Goal: Task Accomplishment & Management: Use online tool/utility

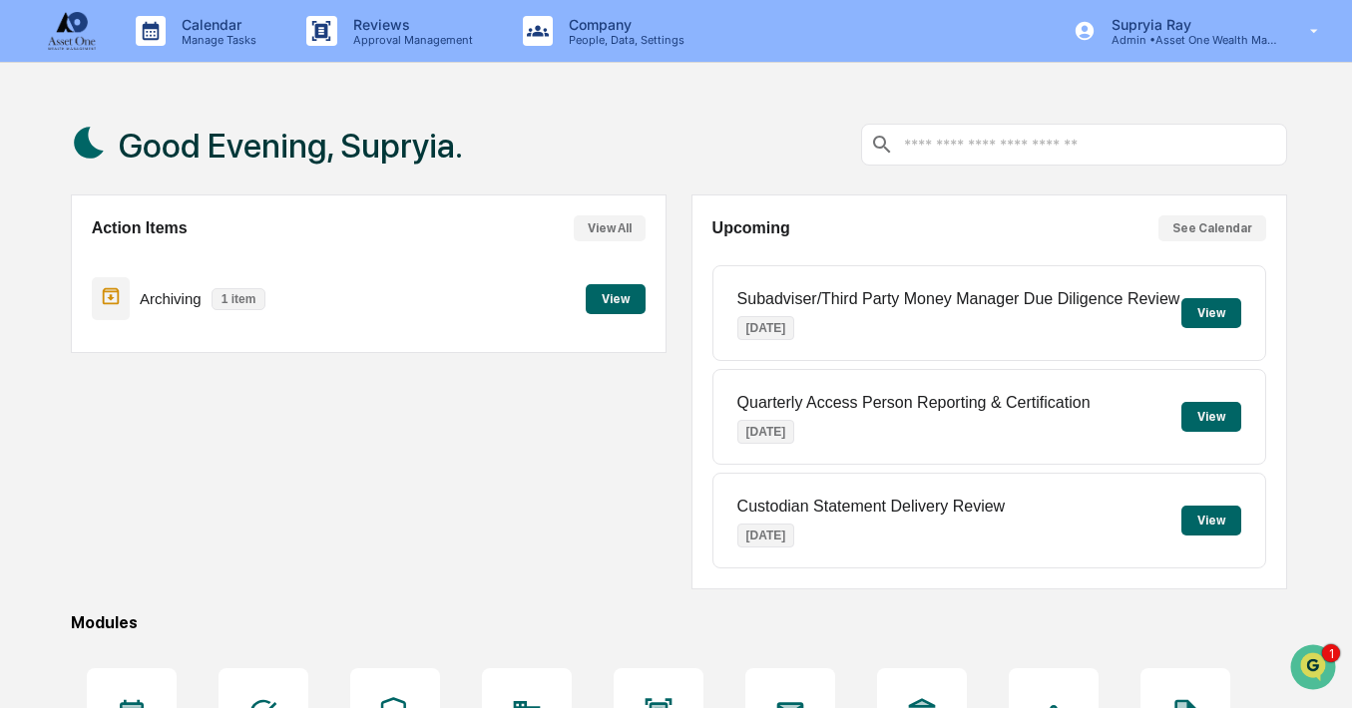
click at [615, 299] on button "View" at bounding box center [616, 299] width 60 height 30
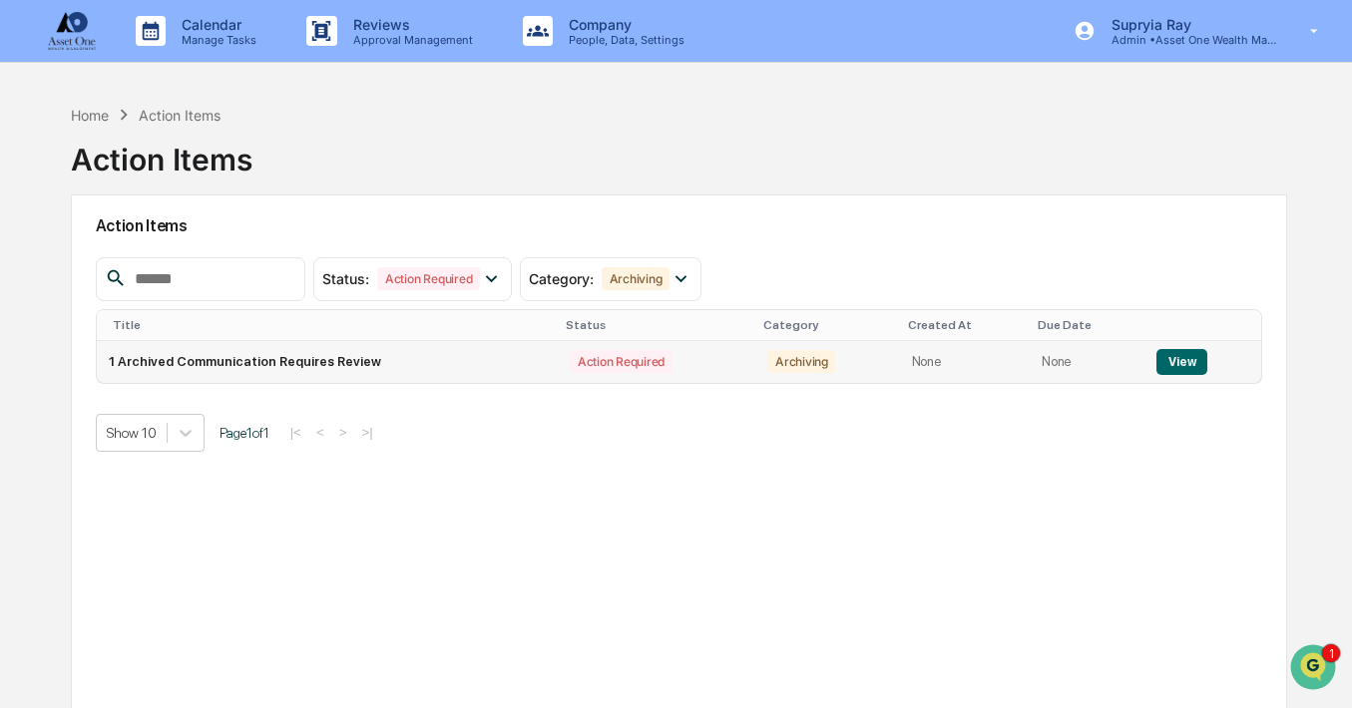
click at [1187, 369] on button "View" at bounding box center [1181, 362] width 51 height 26
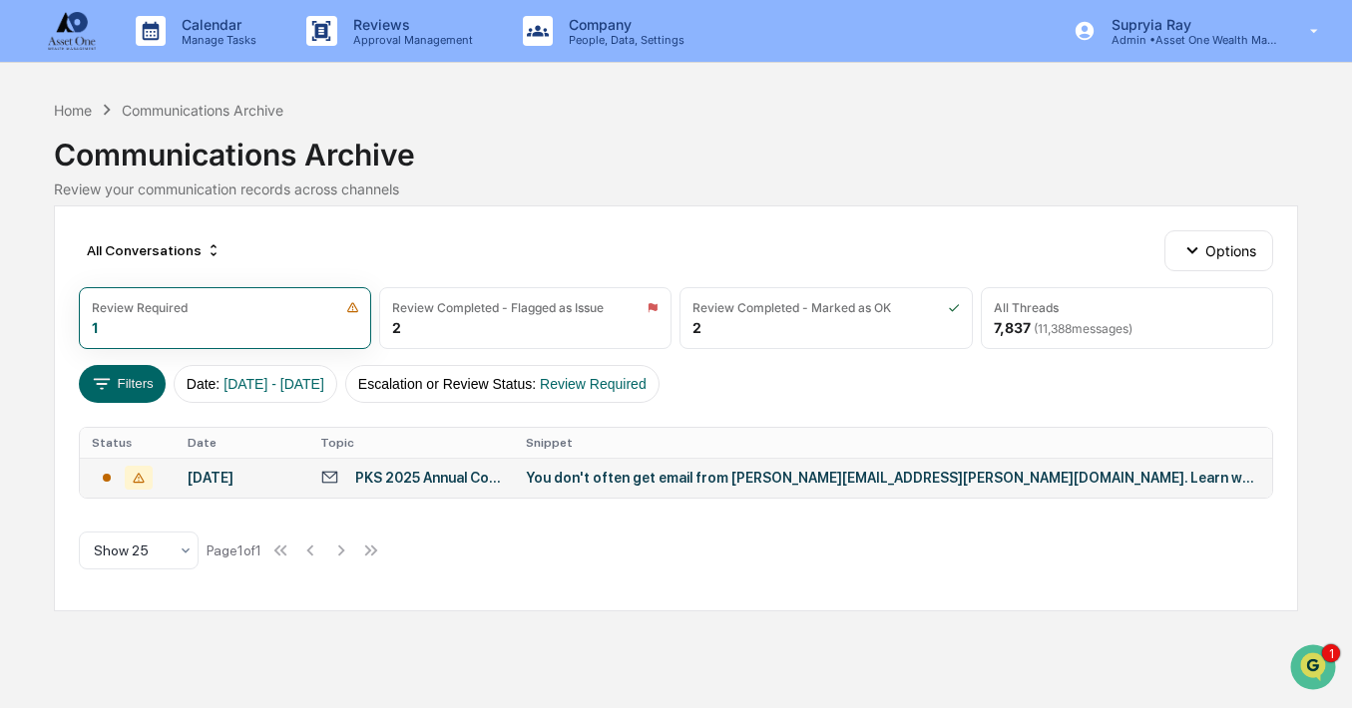
click at [621, 484] on div "You don't often get email from [PERSON_NAME][EMAIL_ADDRESS][PERSON_NAME][DOMAIN…" at bounding box center [892, 478] width 733 height 16
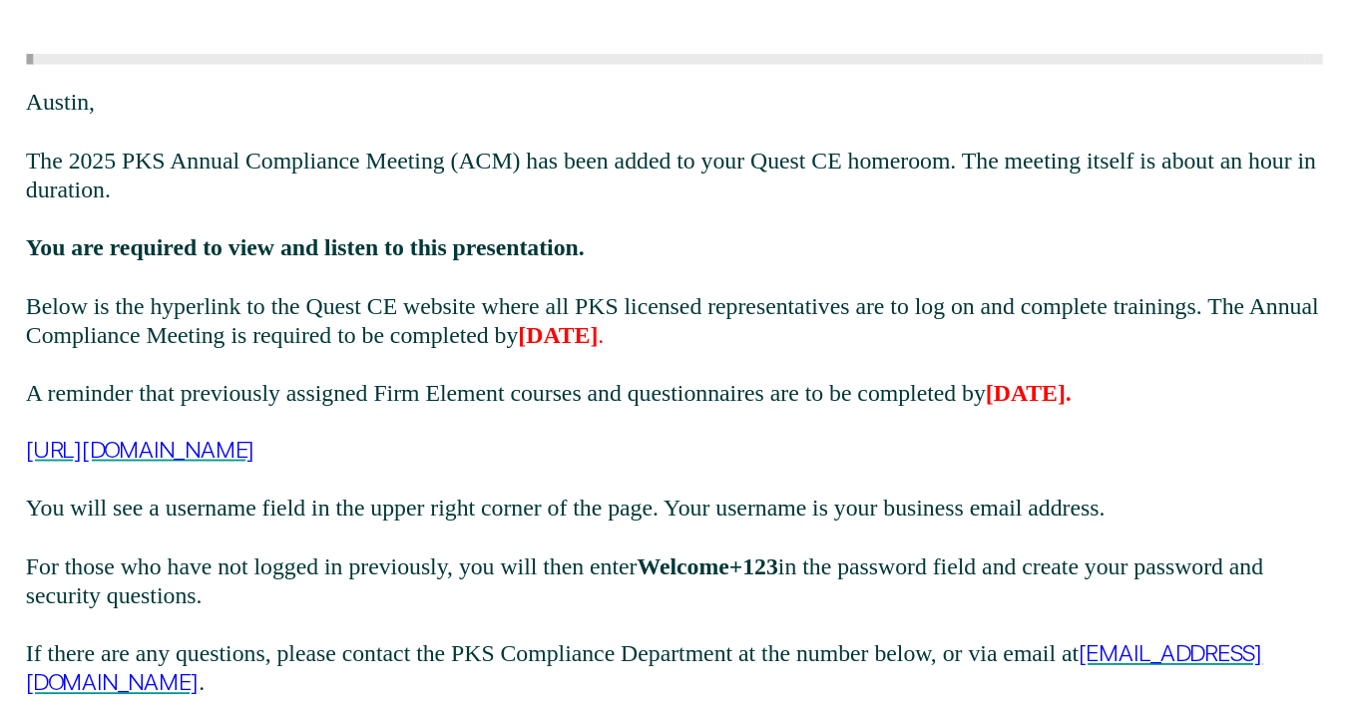
scroll to position [153, 0]
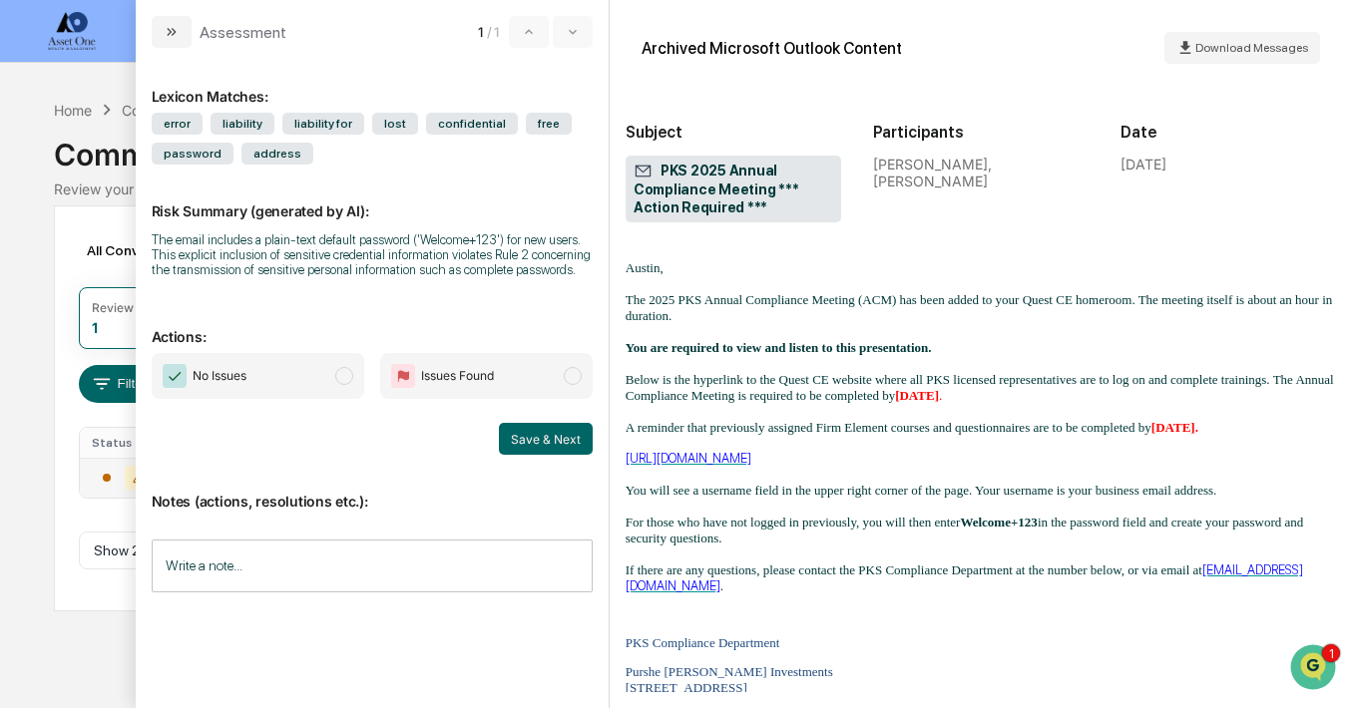
click at [346, 378] on span "modal" at bounding box center [344, 376] width 18 height 18
click at [555, 445] on button "Save & Next" at bounding box center [546, 439] width 94 height 32
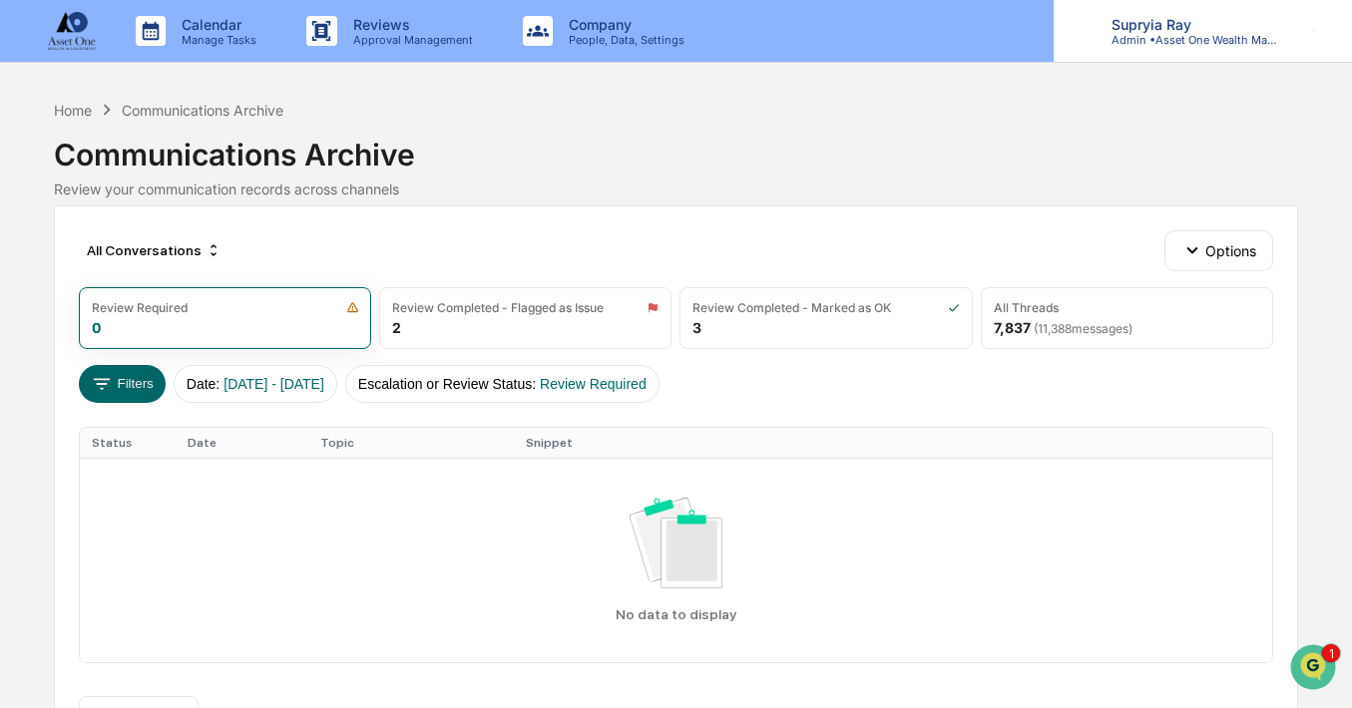
click at [1198, 20] on p "Supryia Ray" at bounding box center [1188, 24] width 186 height 17
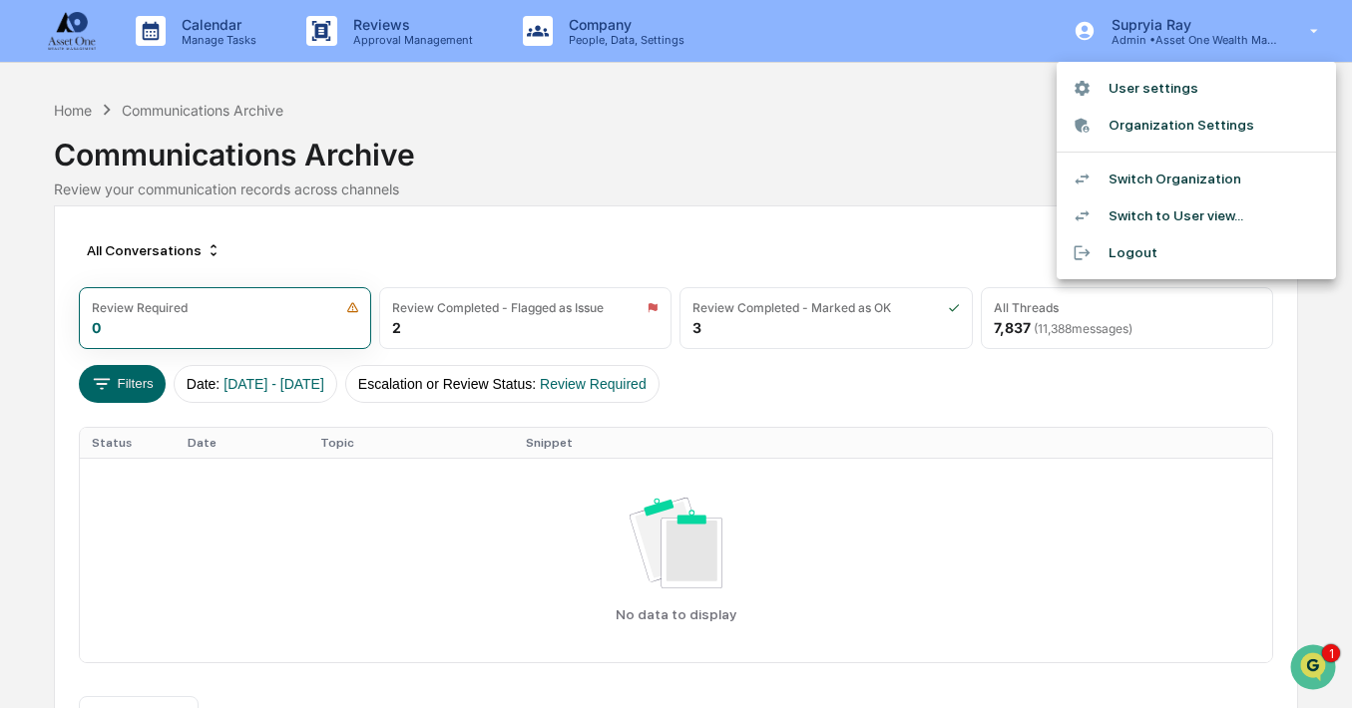
click at [1182, 178] on li "Switch Organization" at bounding box center [1195, 179] width 279 height 37
